Goal: Task Accomplishment & Management: Use online tool/utility

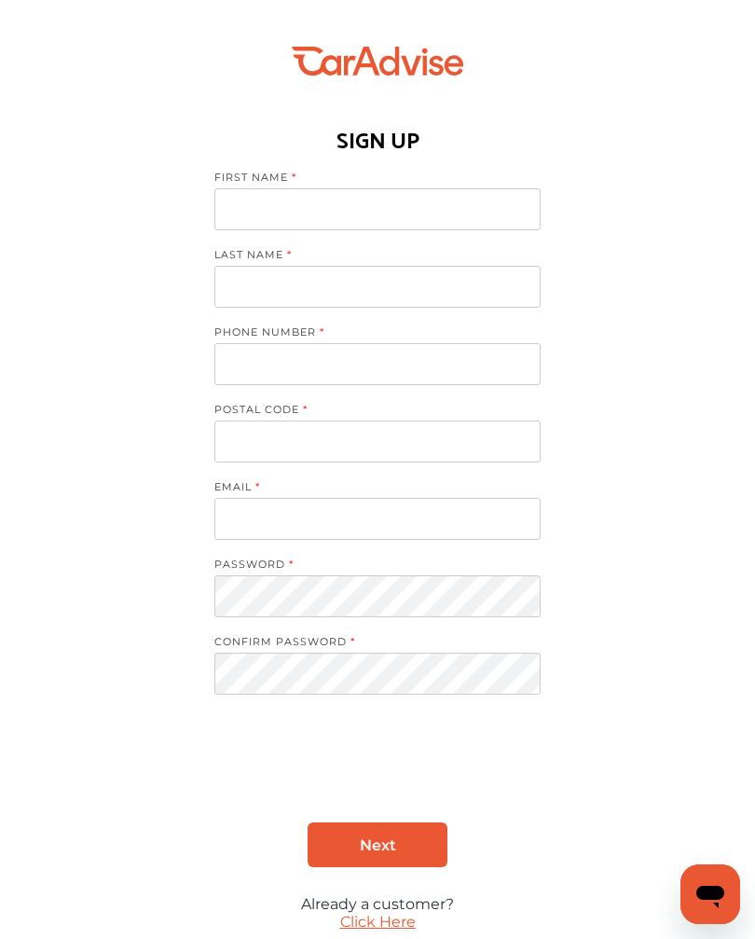
click at [365, 209] on input at bounding box center [377, 209] width 326 height 42
type input "*******"
click at [358, 295] on input at bounding box center [377, 287] width 326 height 42
type input "*******"
click at [362, 367] on input "tel" at bounding box center [377, 364] width 326 height 42
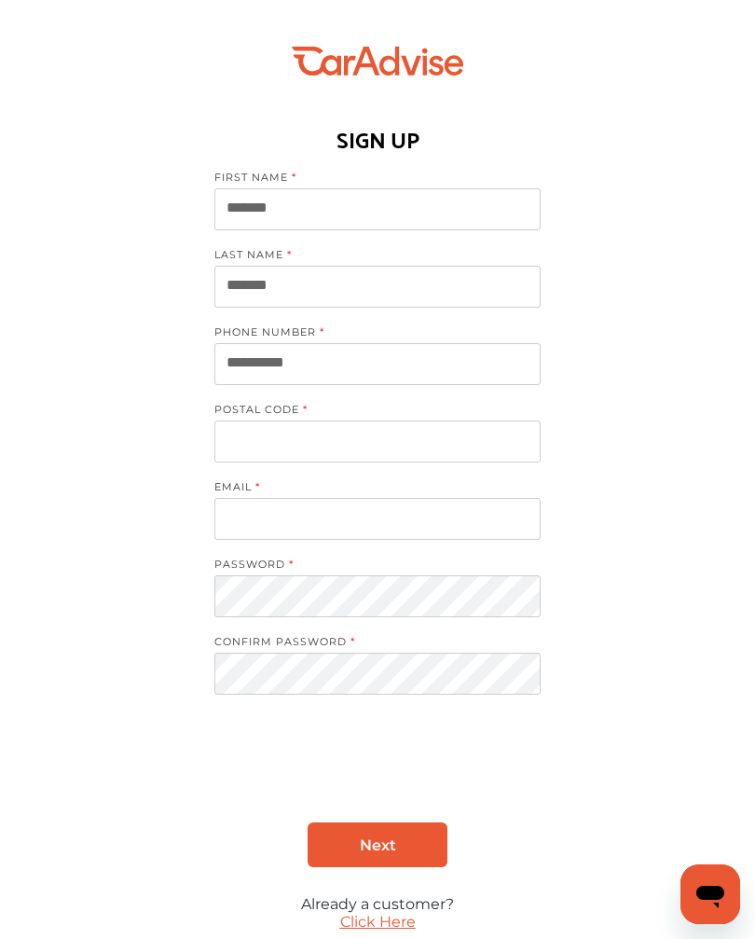
type input "**********"
click at [386, 441] on input at bounding box center [377, 442] width 326 height 42
type input "*****"
click at [400, 531] on input at bounding box center [377, 519] width 326 height 42
type input "**********"
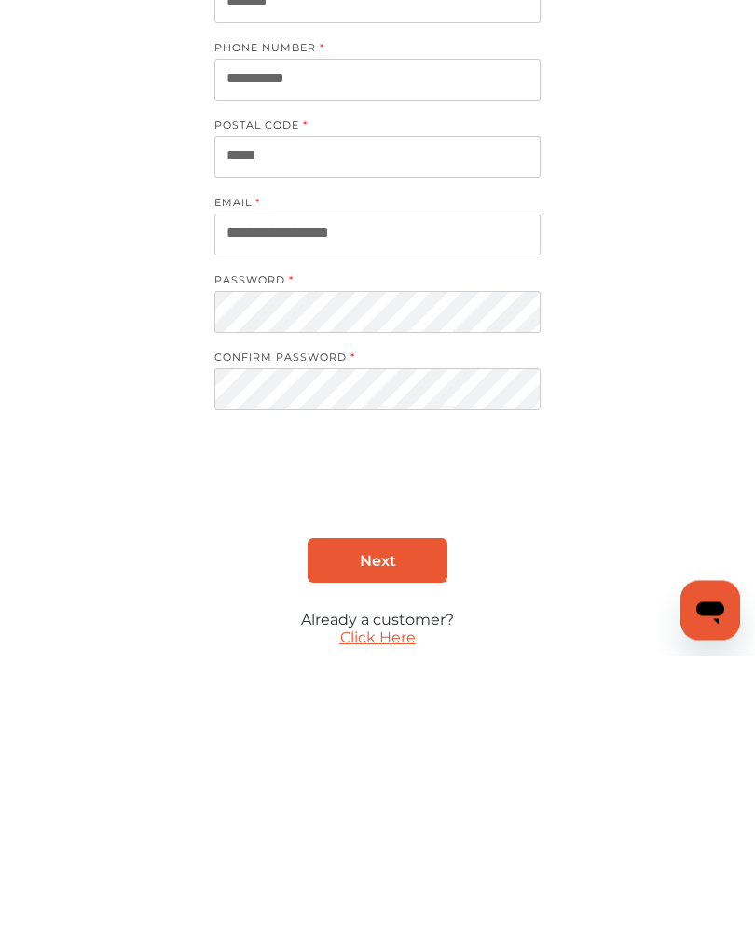
scroll to position [97, 0]
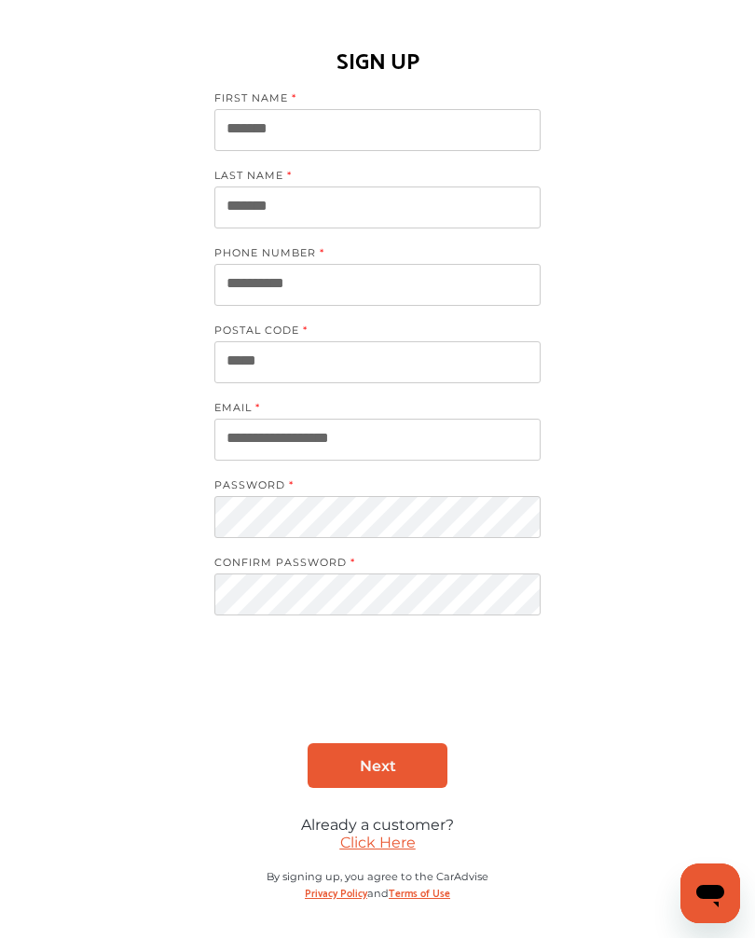
click at [397, 752] on link "Next" at bounding box center [378, 766] width 140 height 45
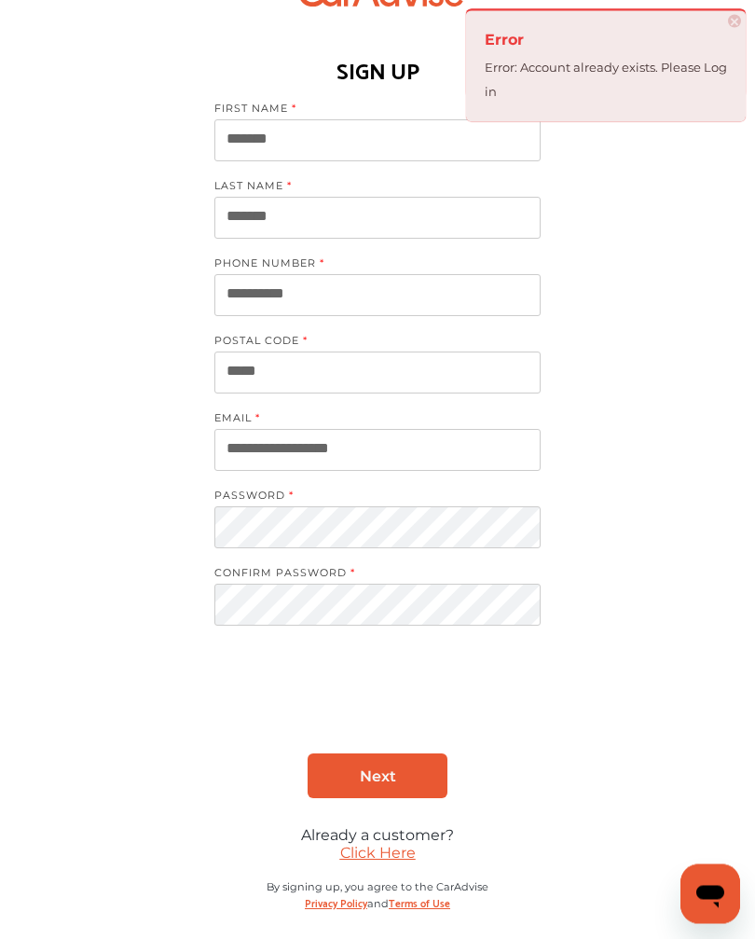
scroll to position [0, 0]
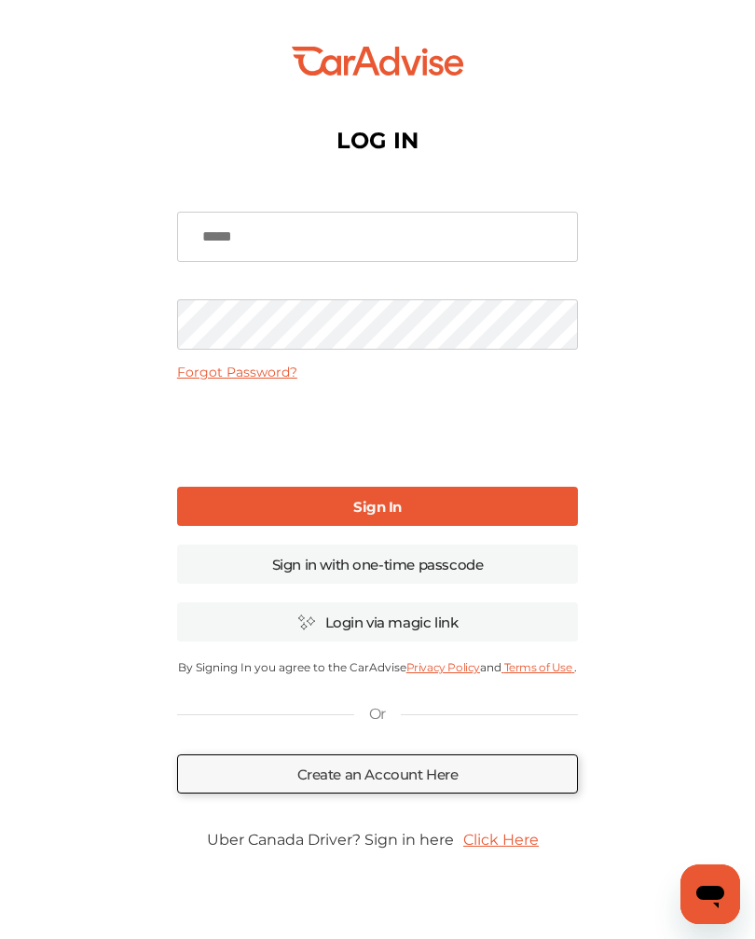
click at [377, 514] on b "Sign In" at bounding box center [377, 507] width 48 height 18
click at [346, 235] on input at bounding box center [377, 237] width 401 height 50
type input "**********"
click at [253, 377] on link "Forgot Password?" at bounding box center [237, 372] width 120 height 17
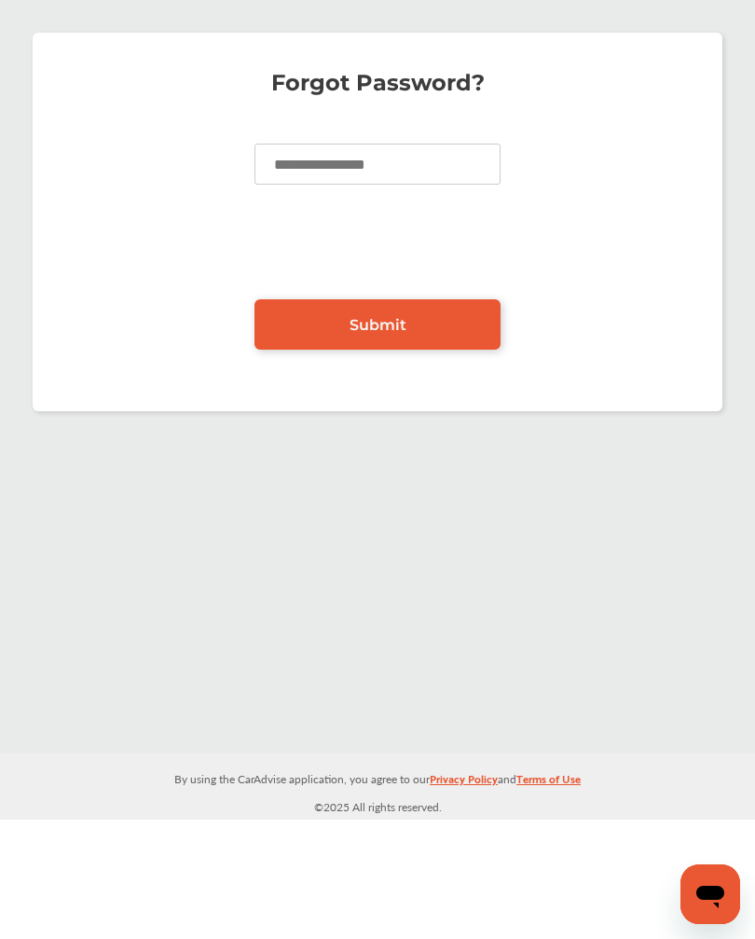
click at [353, 171] on input at bounding box center [378, 164] width 246 height 41
click at [390, 324] on span "Submit" at bounding box center [378, 325] width 57 height 18
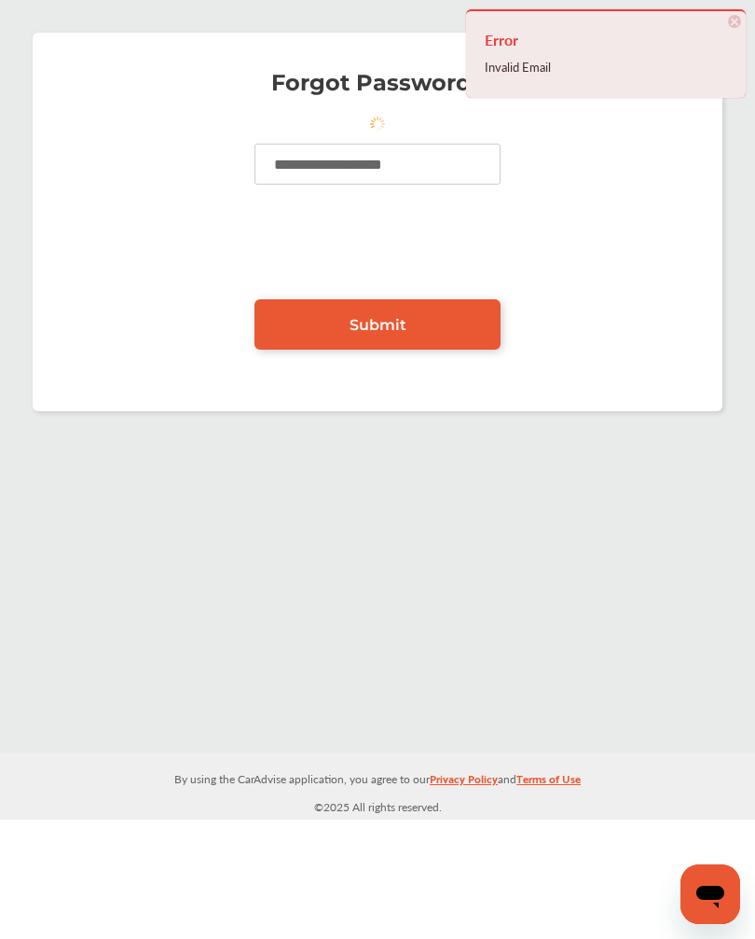
click at [438, 173] on input "**********" at bounding box center [378, 164] width 246 height 41
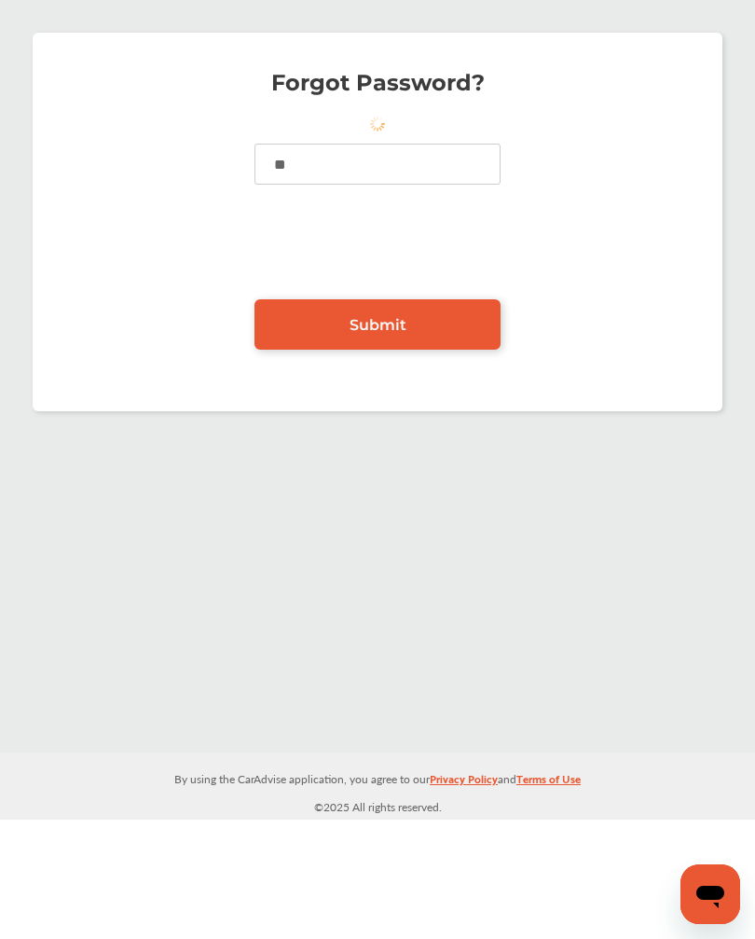
type input "*"
type input "**********"
click at [392, 334] on span "Submit" at bounding box center [378, 325] width 57 height 18
click at [394, 329] on span "Submit" at bounding box center [378, 325] width 57 height 18
click at [376, 327] on span "Submit" at bounding box center [378, 325] width 57 height 18
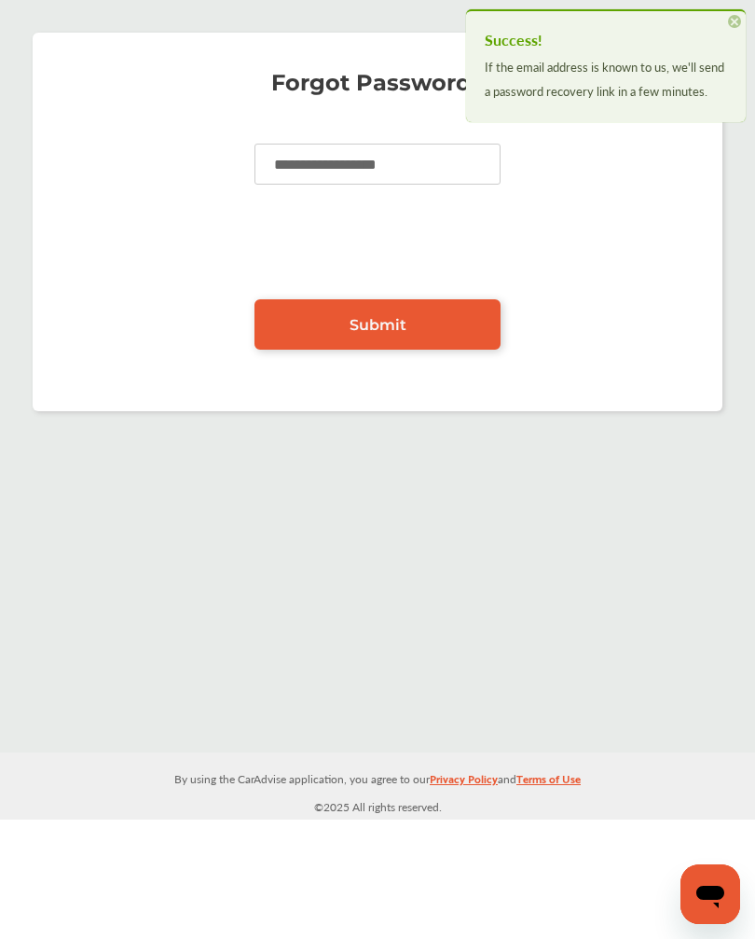
click at [540, 500] on div "**********" at bounding box center [377, 376] width 755 height 753
click at [739, 22] on span "×" at bounding box center [734, 21] width 13 height 13
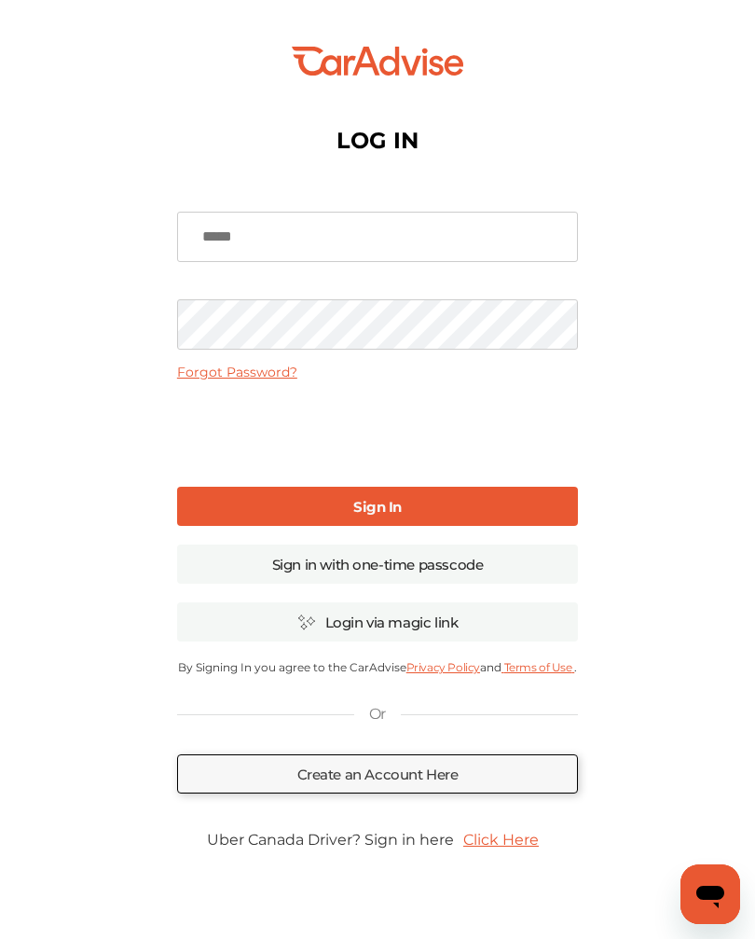
click at [408, 227] on input at bounding box center [377, 237] width 401 height 50
type input "**********"
click at [379, 507] on b "Sign In" at bounding box center [377, 507] width 48 height 18
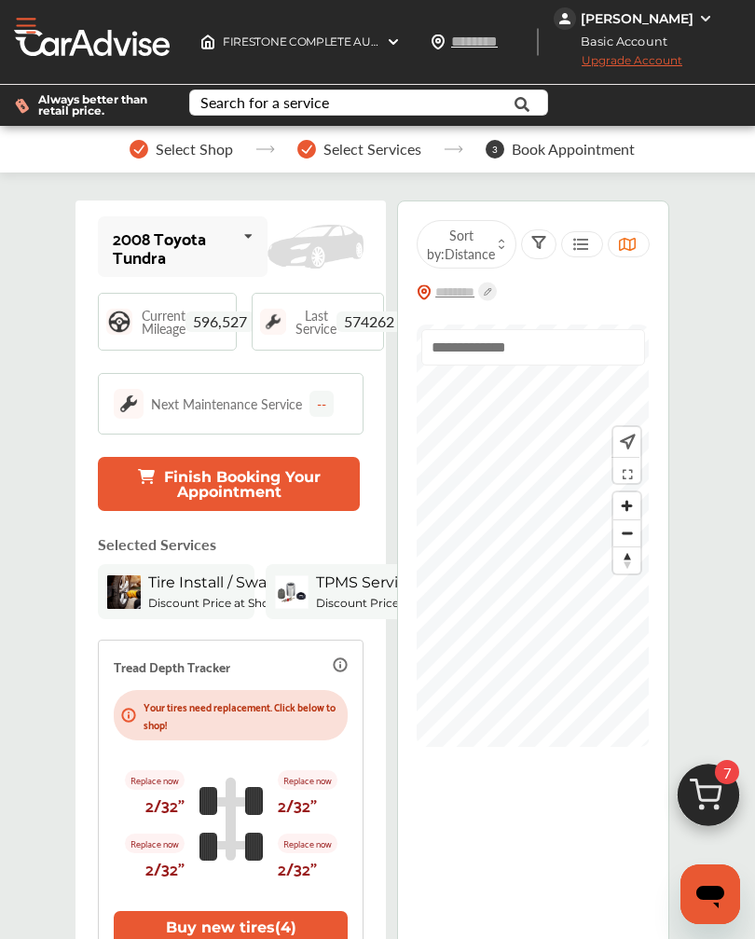
click at [250, 245] on icon at bounding box center [249, 236] width 32 height 40
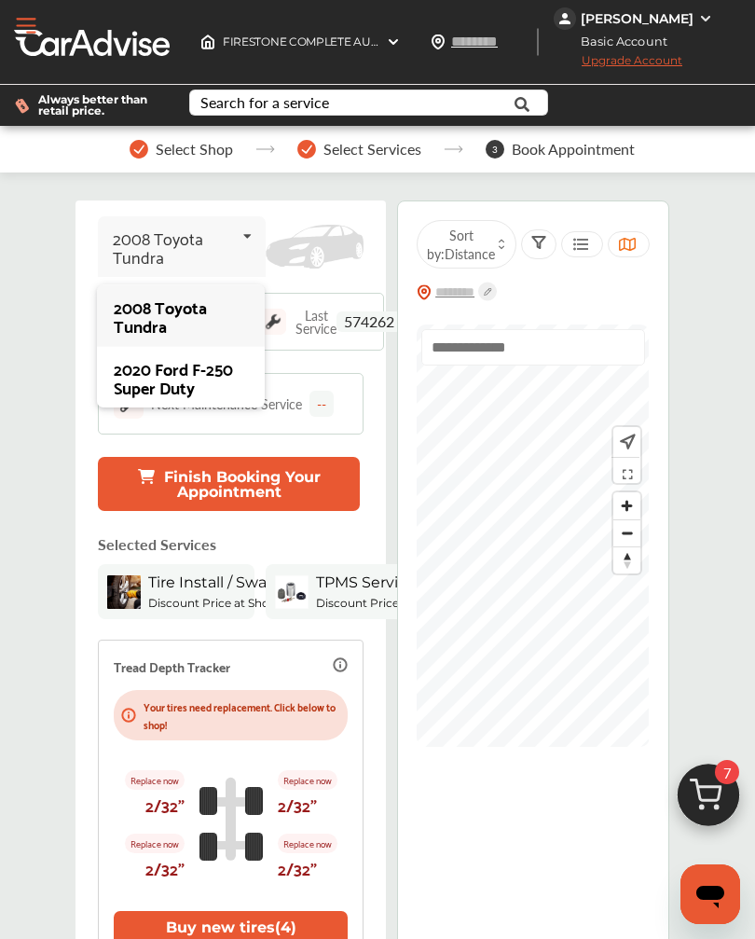
click at [187, 381] on div "2020 Ford F-250 Super Duty" at bounding box center [180, 377] width 133 height 37
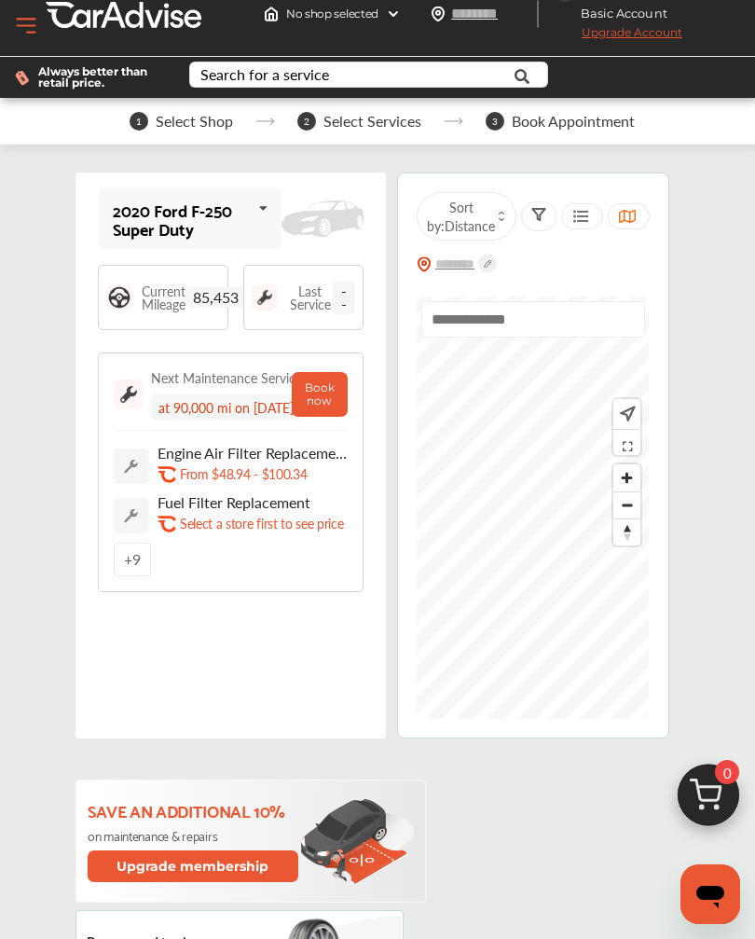
scroll to position [26, 0]
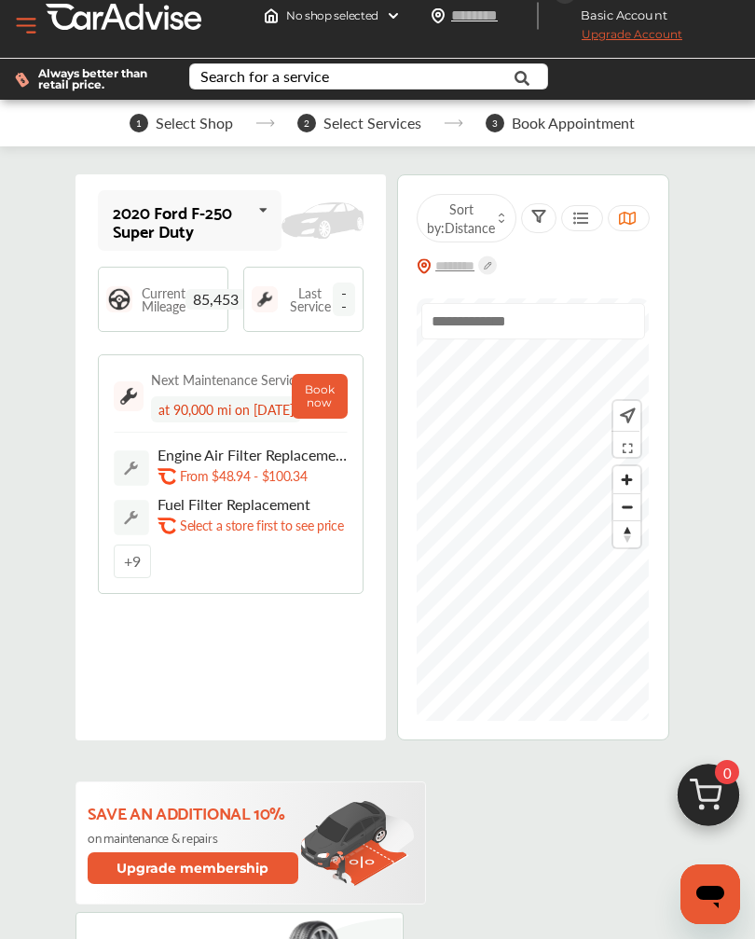
click at [205, 223] on div "2020 Ford F-250 Super Duty" at bounding box center [181, 220] width 137 height 37
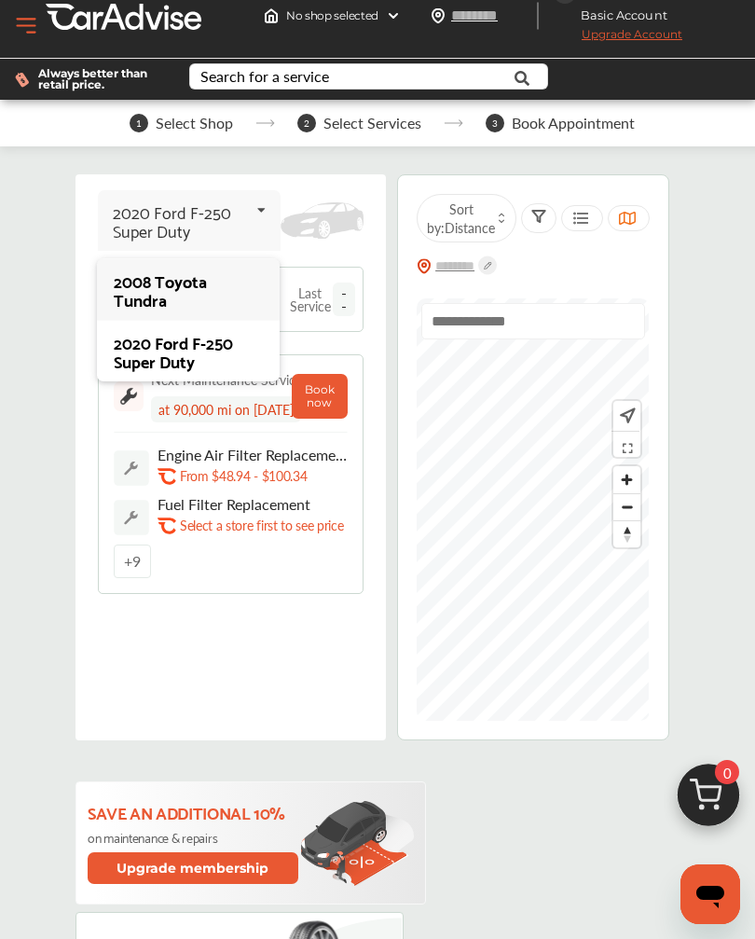
click at [199, 356] on div "2020 Ford F-250 Super Duty" at bounding box center [188, 351] width 148 height 37
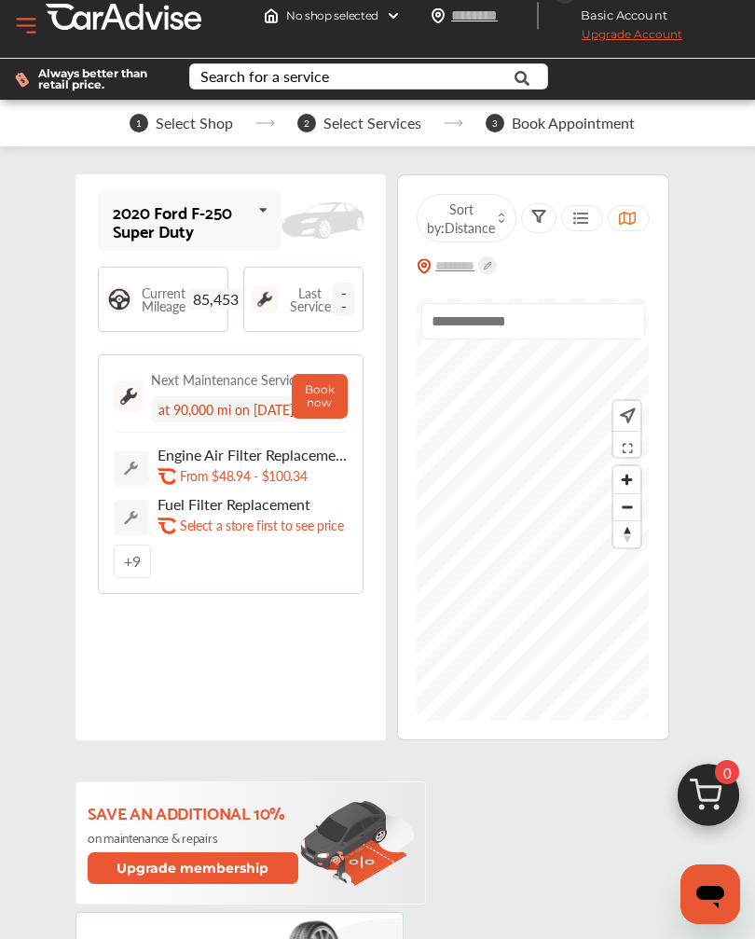
click at [339, 219] on img at bounding box center [323, 220] width 82 height 36
click at [485, 25] on input "text" at bounding box center [493, 16] width 86 height 20
type input "*****"
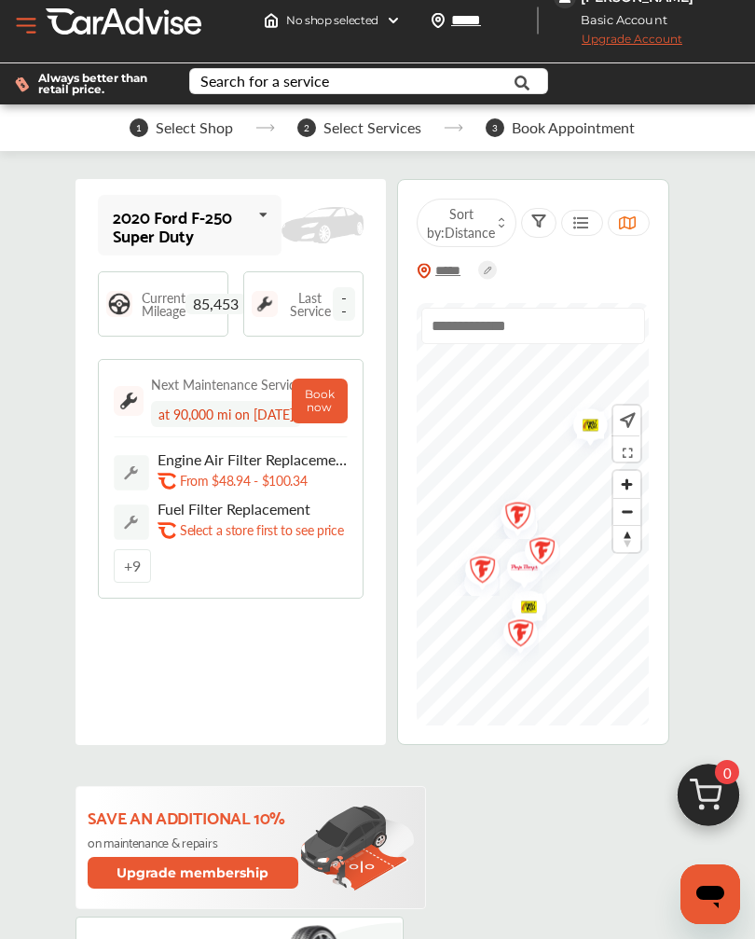
scroll to position [0, 0]
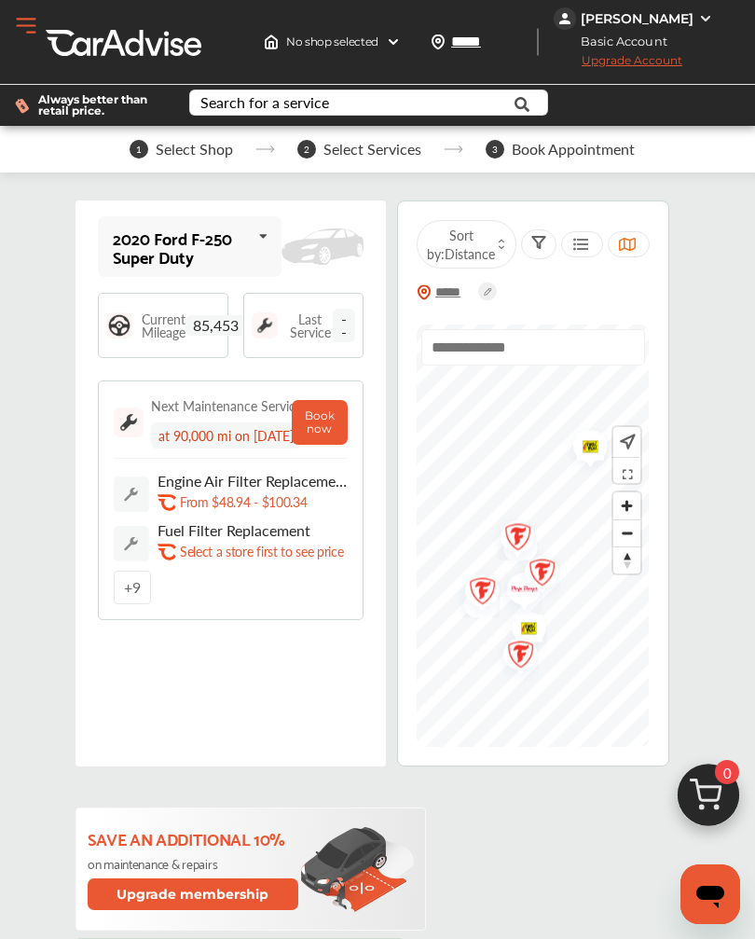
click at [386, 41] on img at bounding box center [393, 42] width 15 height 15
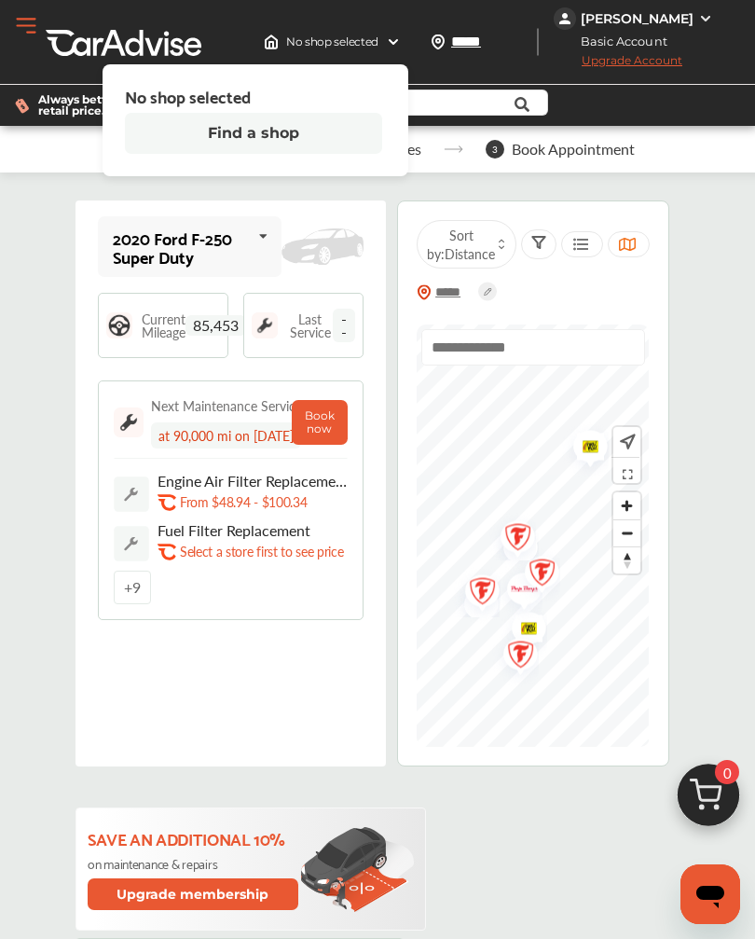
click at [285, 137] on button "Find a shop" at bounding box center [253, 133] width 257 height 41
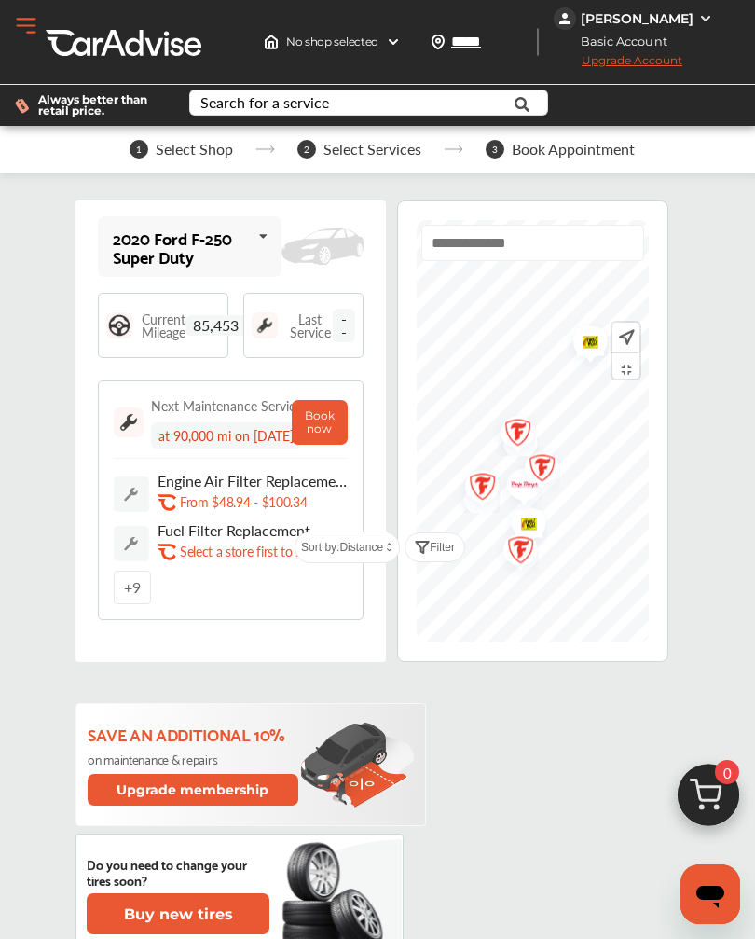
click at [480, 487] on img "Map marker" at bounding box center [475, 490] width 49 height 59
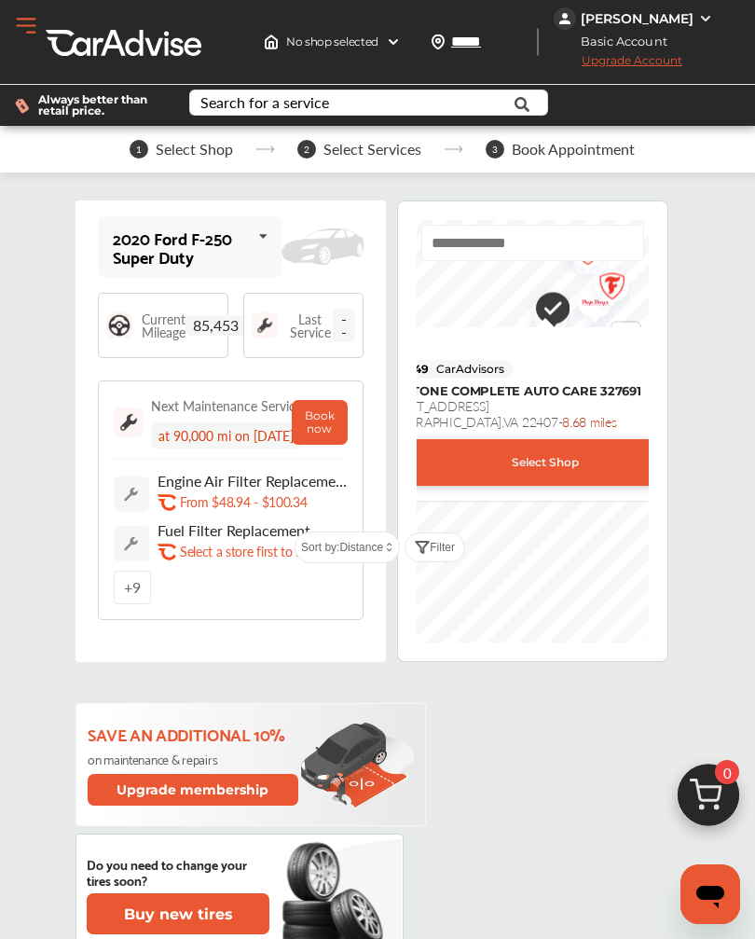
click at [653, 215] on div "Search In Map Cancel Sort by: Distance Filter 5.0 49 CarAdvisors FIRESTONE COMP…" at bounding box center [532, 431] width 271 height 462
click at [663, 304] on div "Search In Map Cancel Sort by: Distance Filter 5.0 49 CarAdvisors FIRESTONE COMP…" at bounding box center [532, 431] width 271 height 462
click at [662, 304] on div "Search In Map Cancel Sort by: Distance Filter 5.0 49 CarAdvisors FIRESTONE COMP…" at bounding box center [532, 431] width 271 height 462
click at [534, 546] on div "Sort by: Distance Filter" at bounding box center [377, 548] width 755 height 32
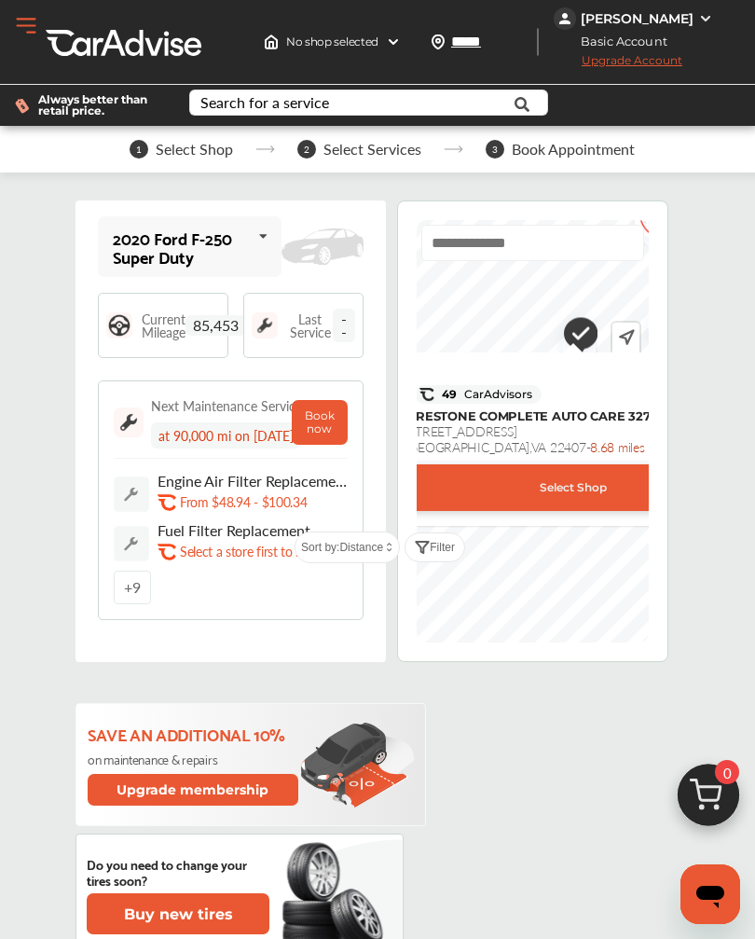
click at [586, 336] on img "Map marker" at bounding box center [574, 336] width 48 height 57
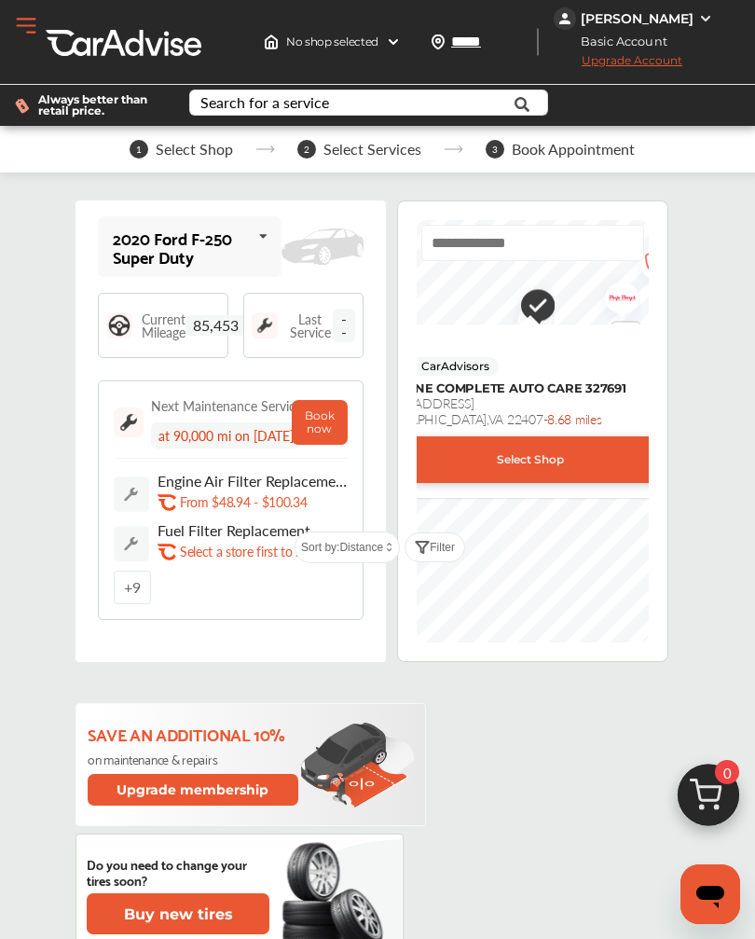
click at [612, 362] on div at bounding box center [625, 366] width 253 height 28
click at [612, 361] on div at bounding box center [625, 366] width 253 height 28
click at [602, 359] on div at bounding box center [625, 366] width 253 height 28
click at [621, 295] on img "Map marker" at bounding box center [615, 301] width 49 height 59
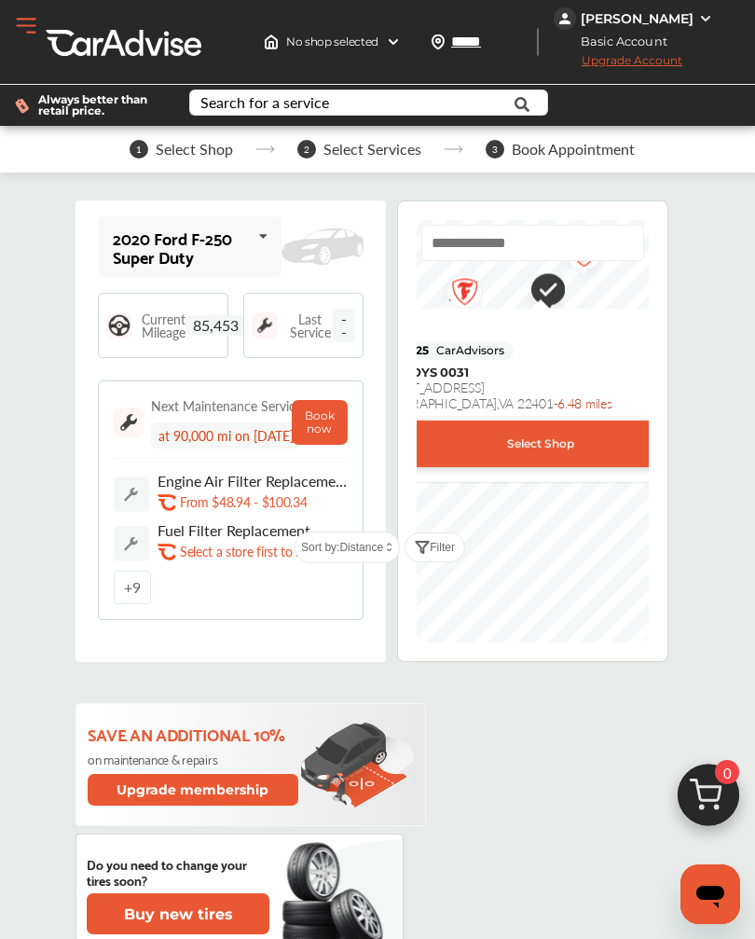
click at [457, 296] on img "Map marker" at bounding box center [458, 295] width 49 height 59
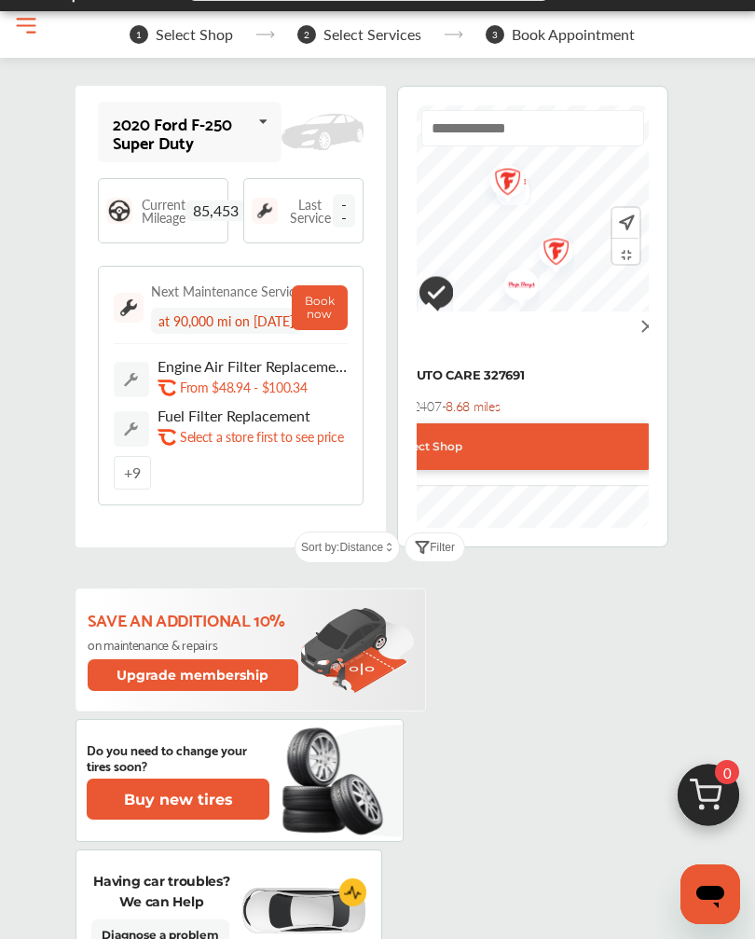
scroll to position [117, 0]
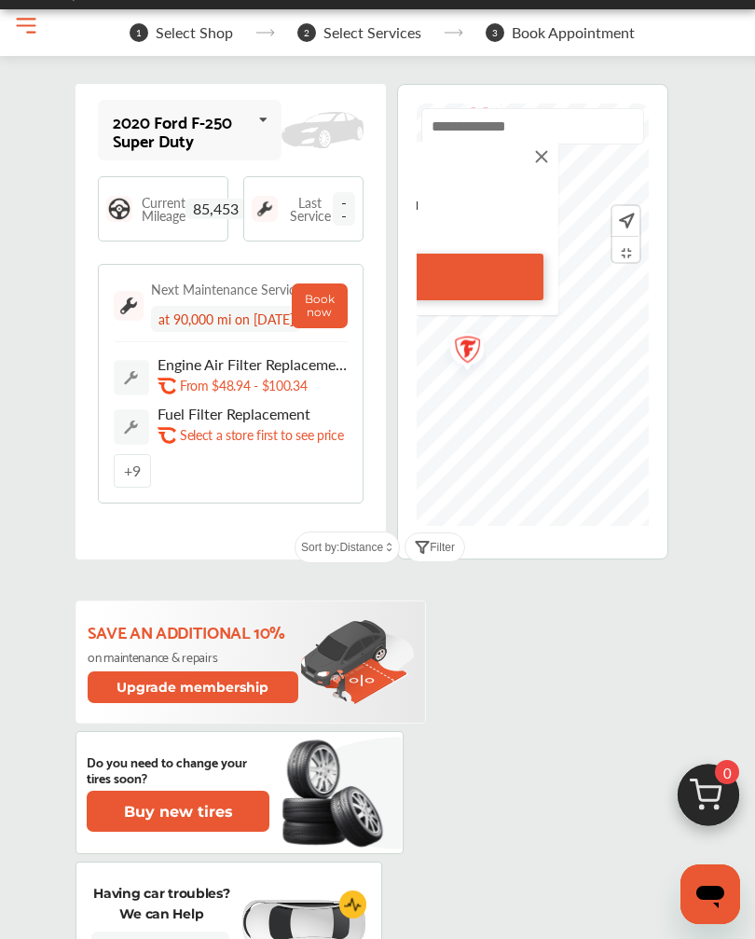
click at [463, 356] on img "Map marker" at bounding box center [460, 353] width 49 height 59
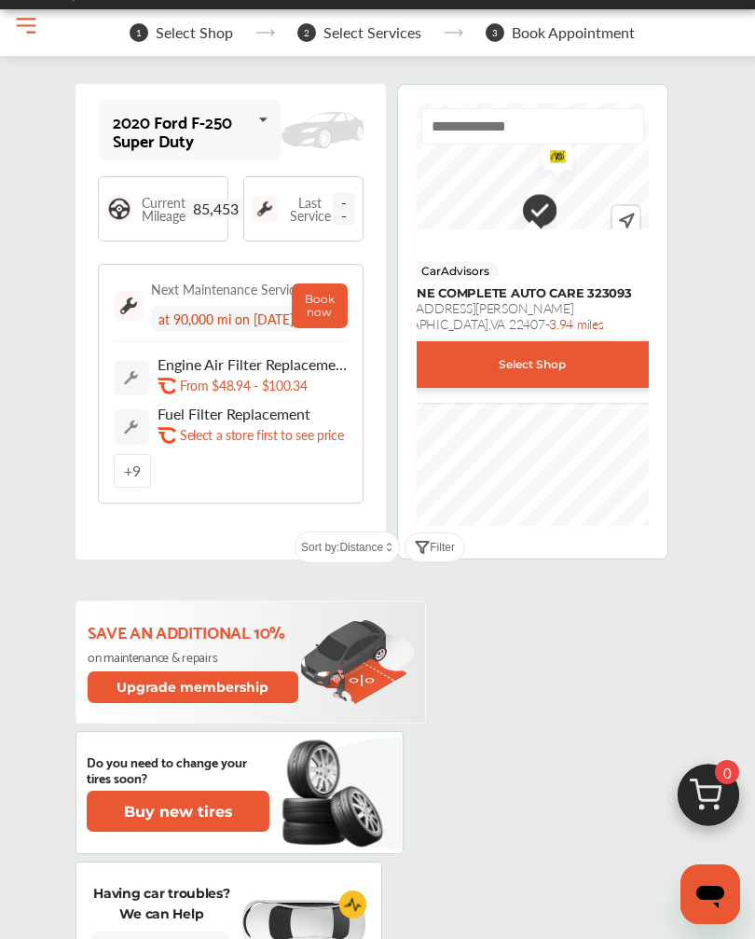
click at [532, 368] on div "Select Shop" at bounding box center [532, 364] width 442 height 47
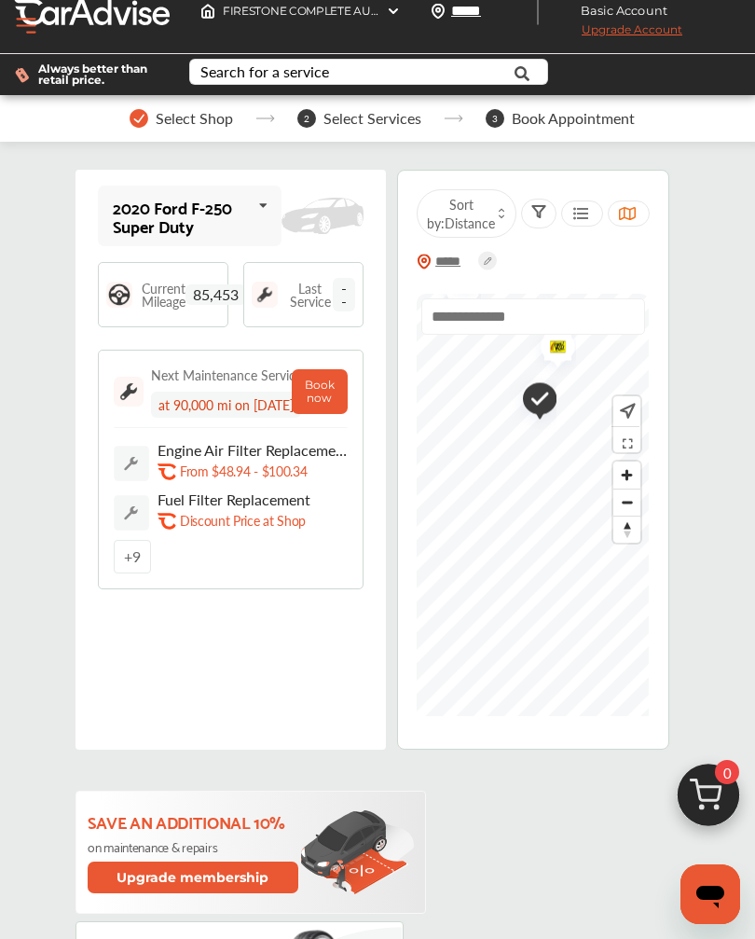
scroll to position [0, 0]
